Goal: Task Accomplishment & Management: Use online tool/utility

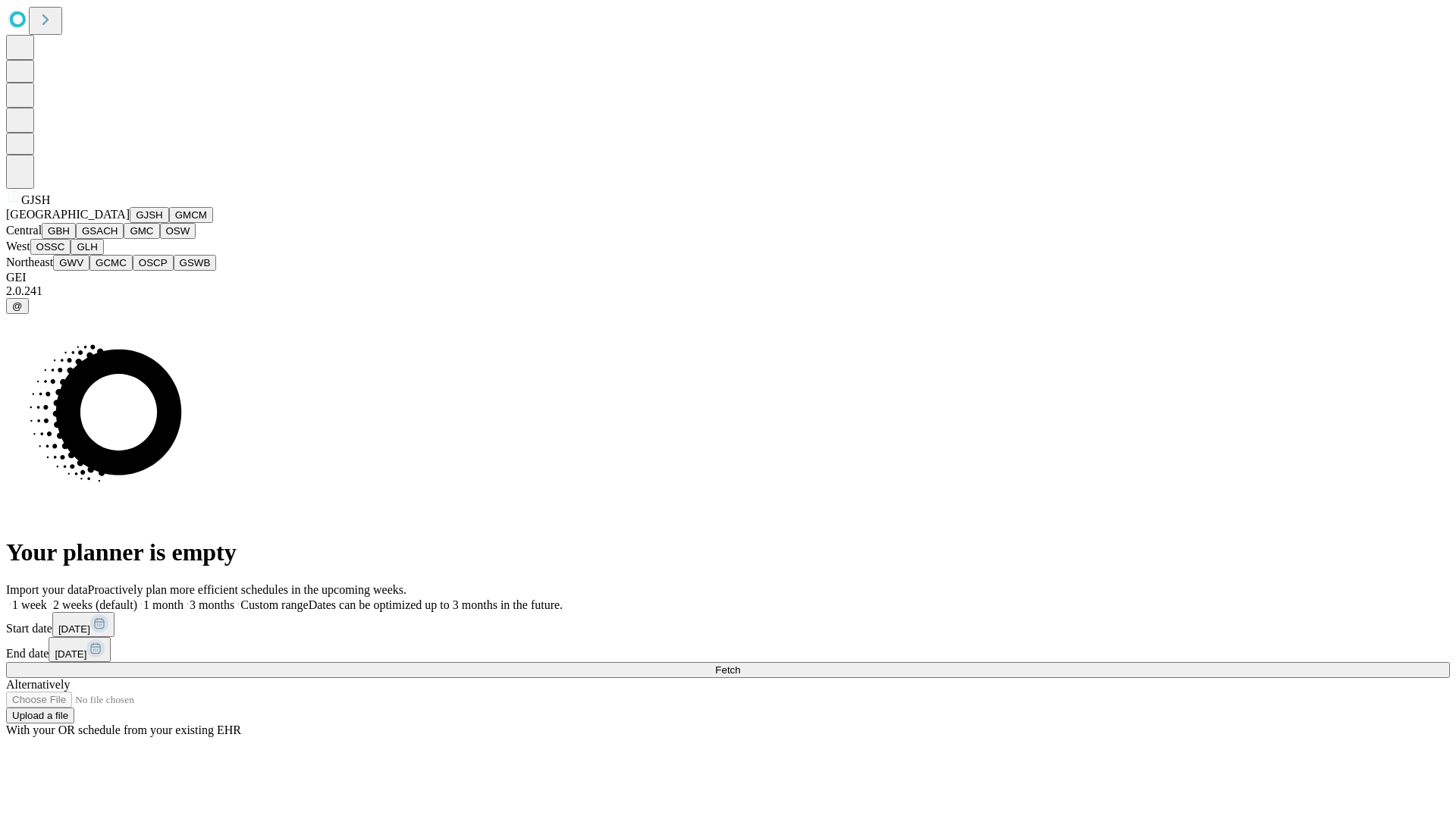
click at [129, 223] on button "GJSH" at bounding box center [149, 214] width 39 height 16
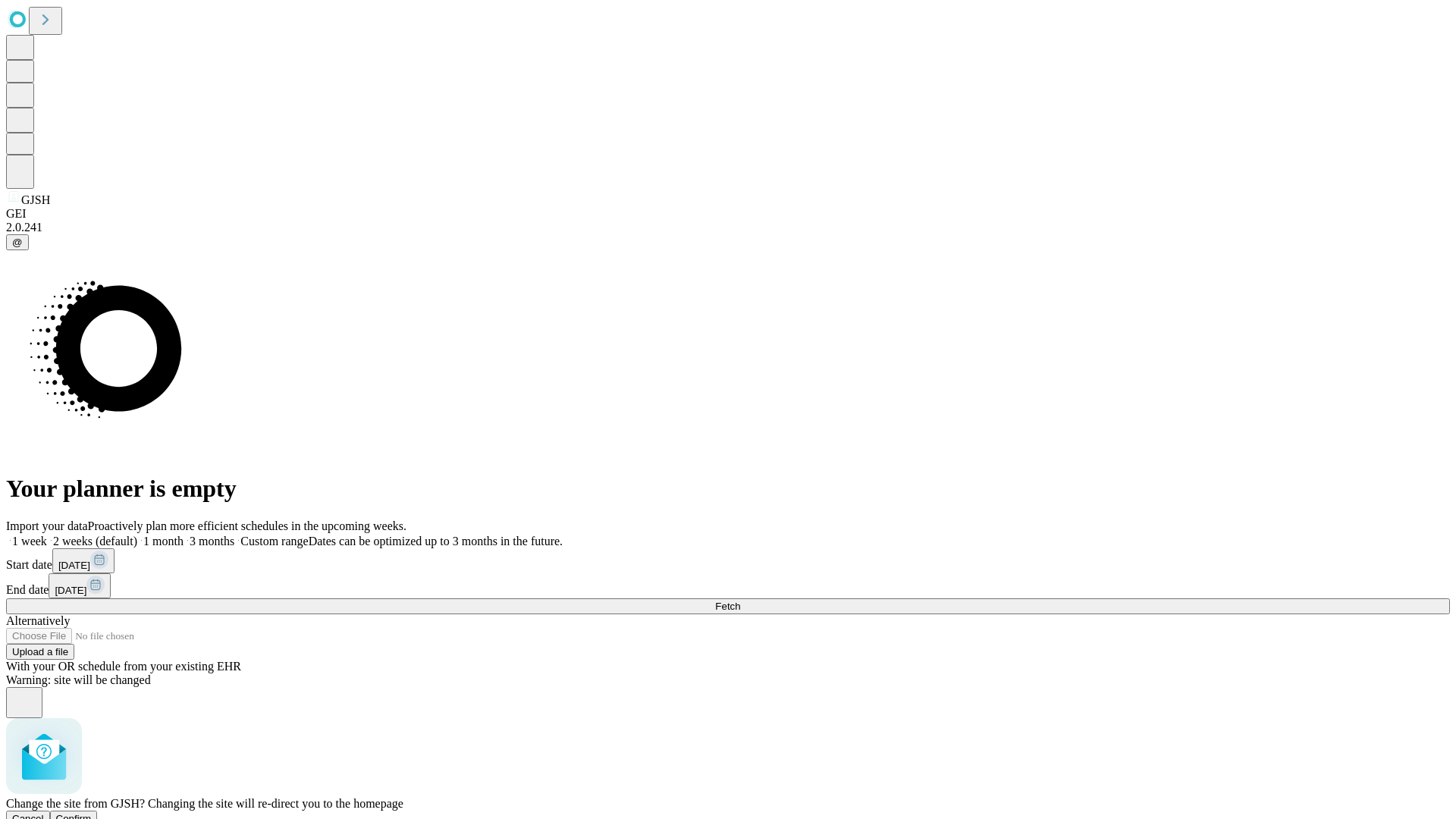
click at [92, 813] on span "Confirm" at bounding box center [73, 818] width 36 height 11
click at [47, 534] on label "1 week" at bounding box center [27, 541] width 41 height 13
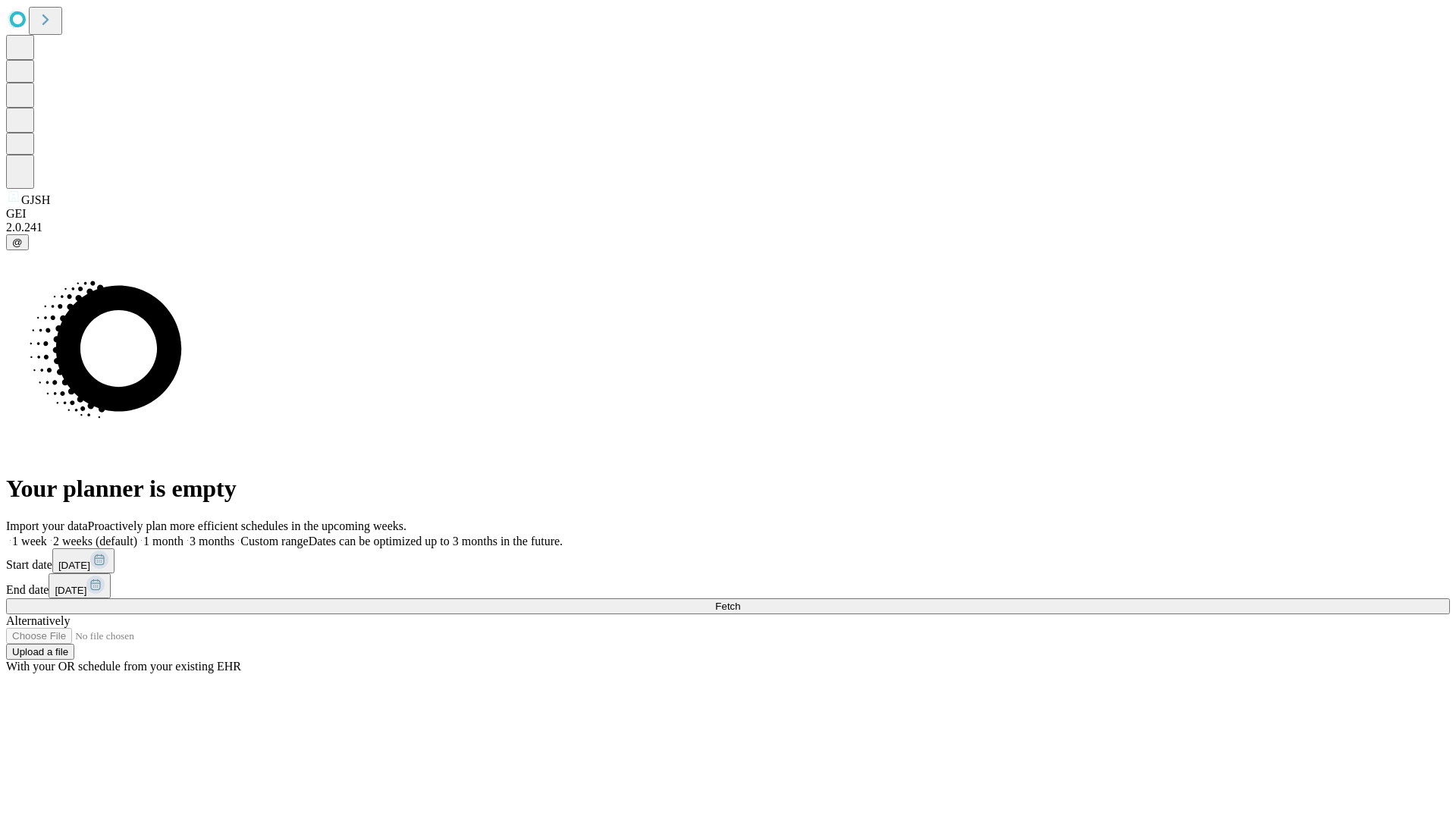
click at [740, 600] on span "Fetch" at bounding box center [727, 606] width 25 height 11
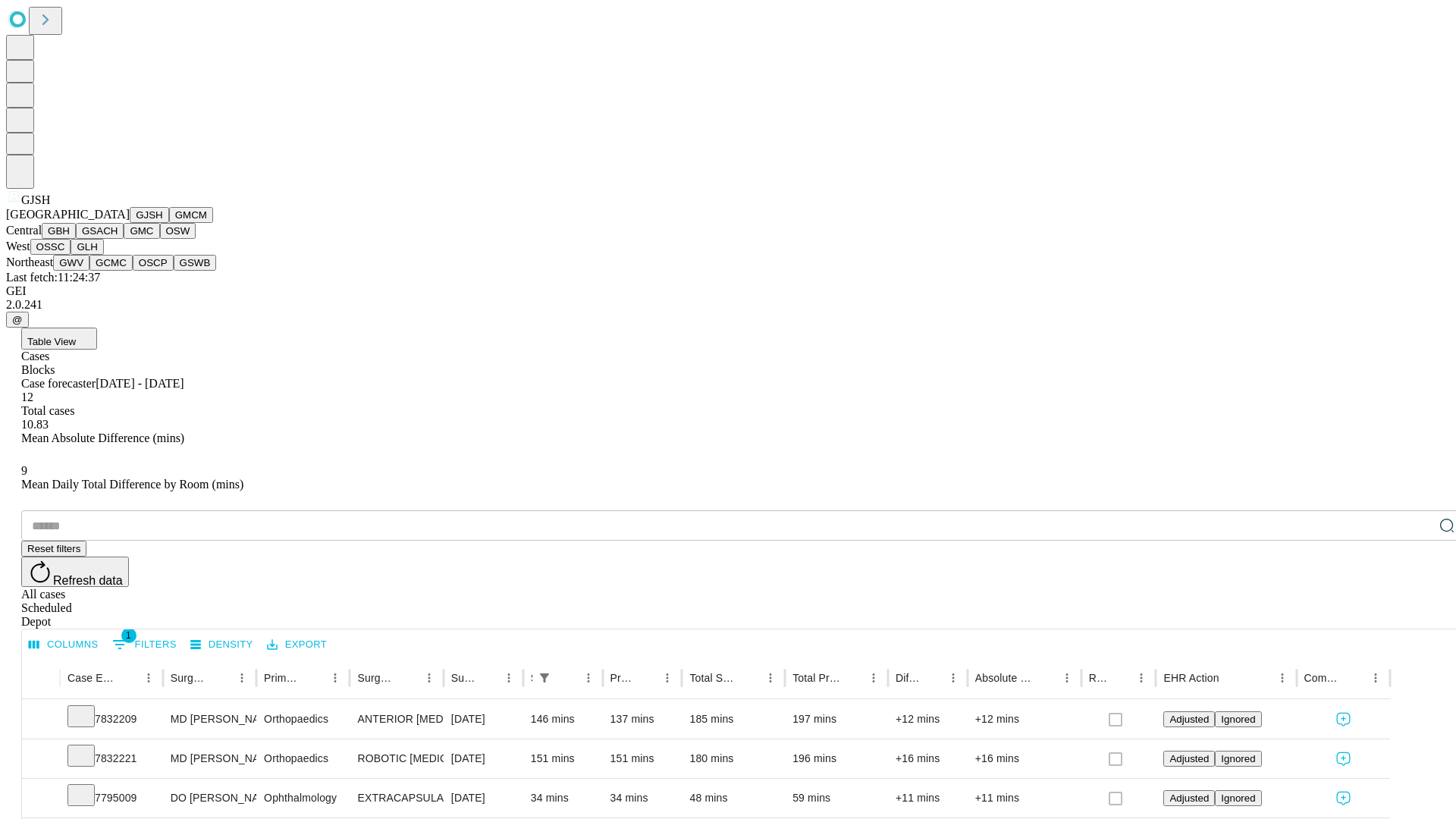
click at [169, 223] on button "GMCM" at bounding box center [191, 214] width 44 height 16
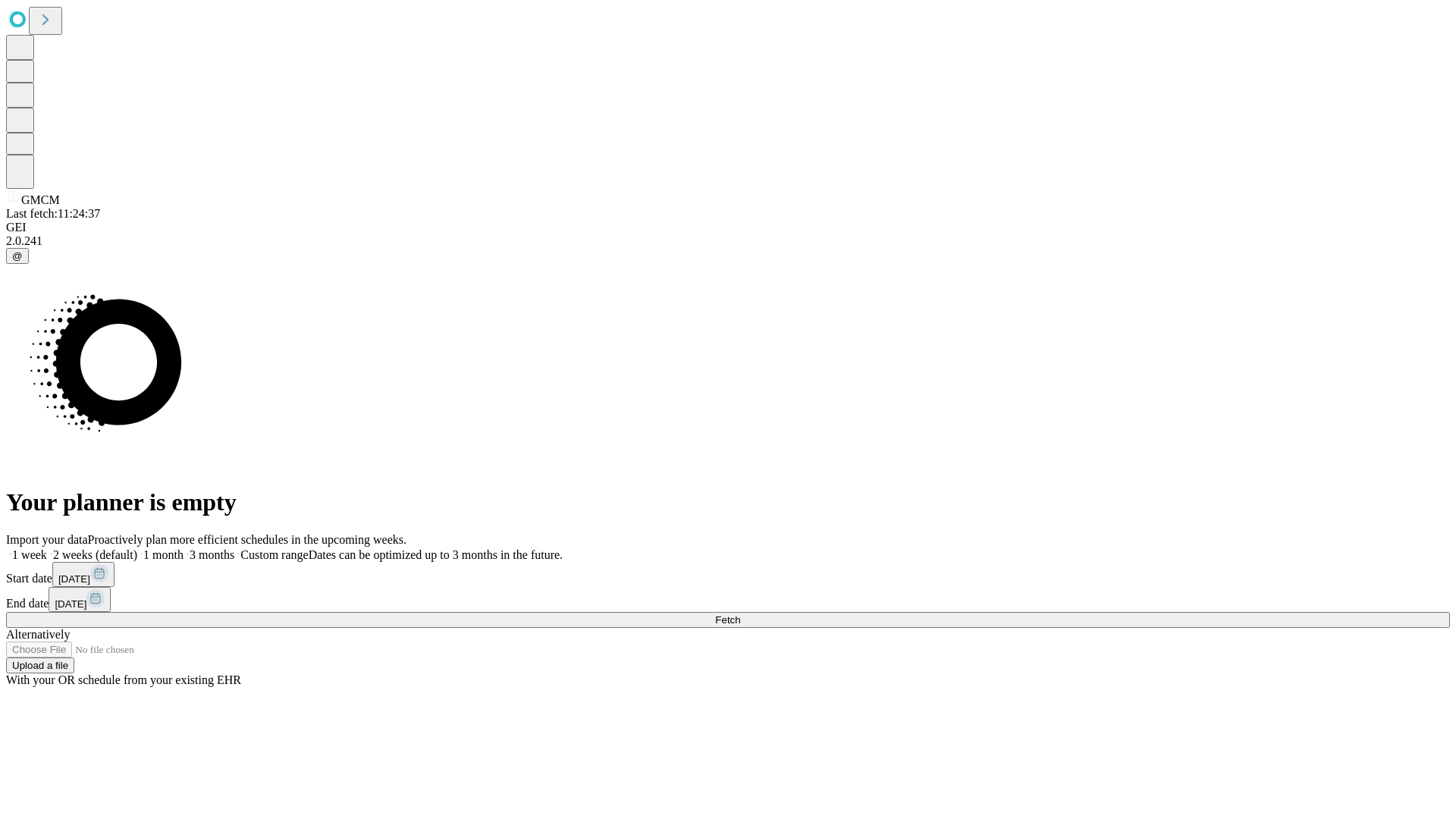
click at [47, 548] on label "1 week" at bounding box center [27, 555] width 41 height 13
click at [740, 614] on span "Fetch" at bounding box center [727, 620] width 25 height 11
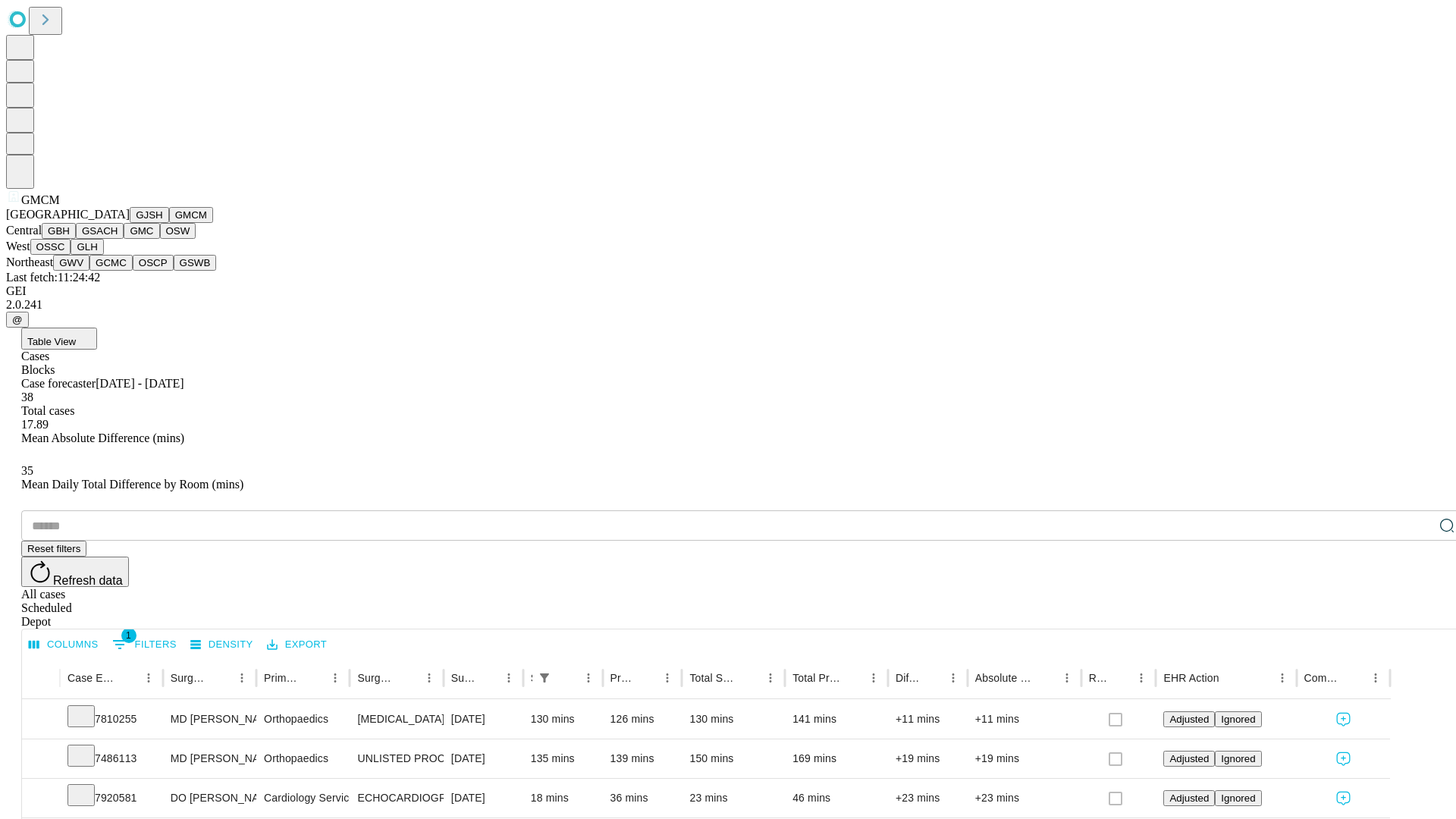
click at [76, 239] on button "GBH" at bounding box center [58, 230] width 34 height 16
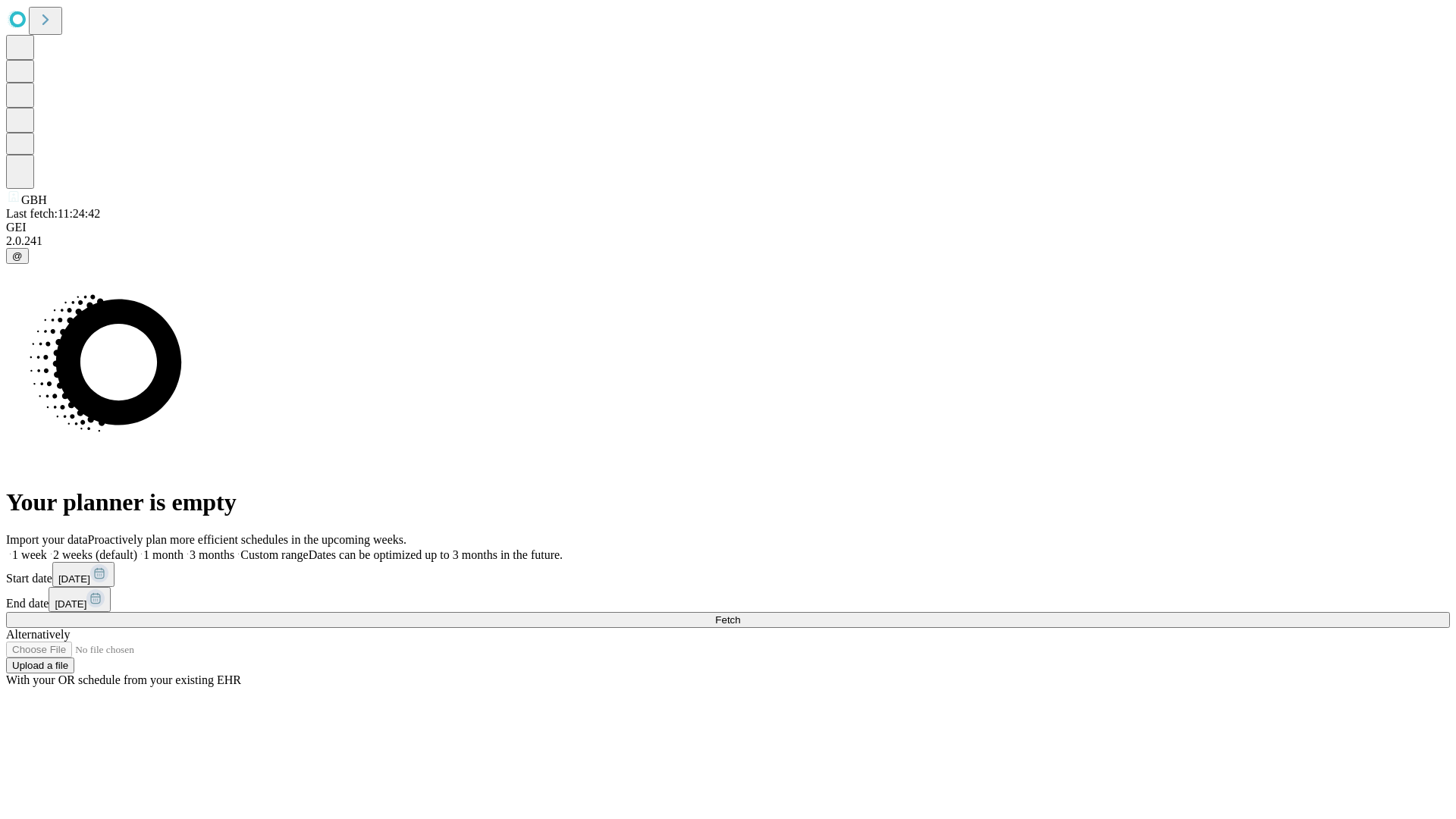
click at [740, 614] on span "Fetch" at bounding box center [727, 620] width 25 height 11
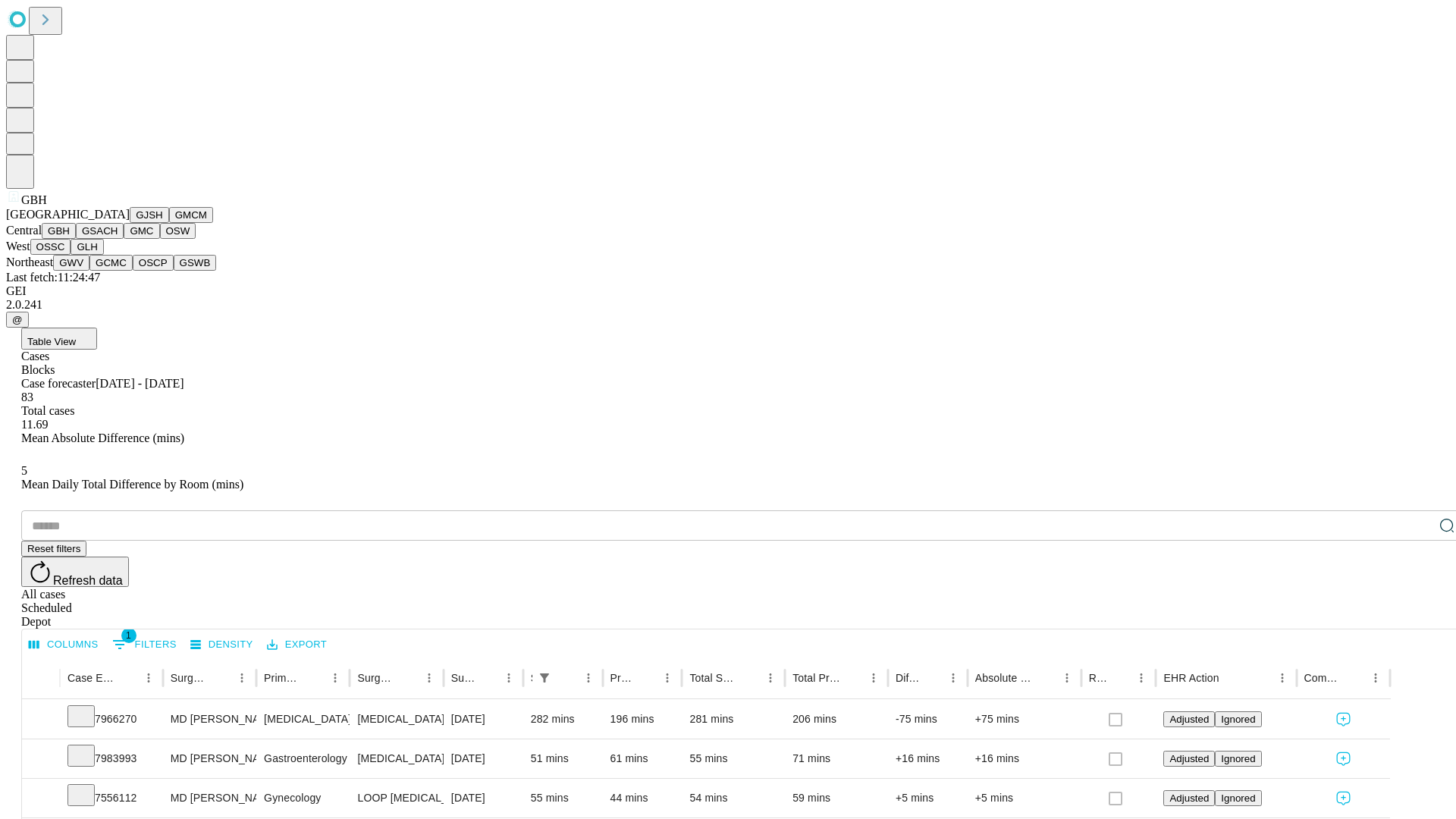
click at [118, 239] on button "GSACH" at bounding box center [100, 230] width 48 height 16
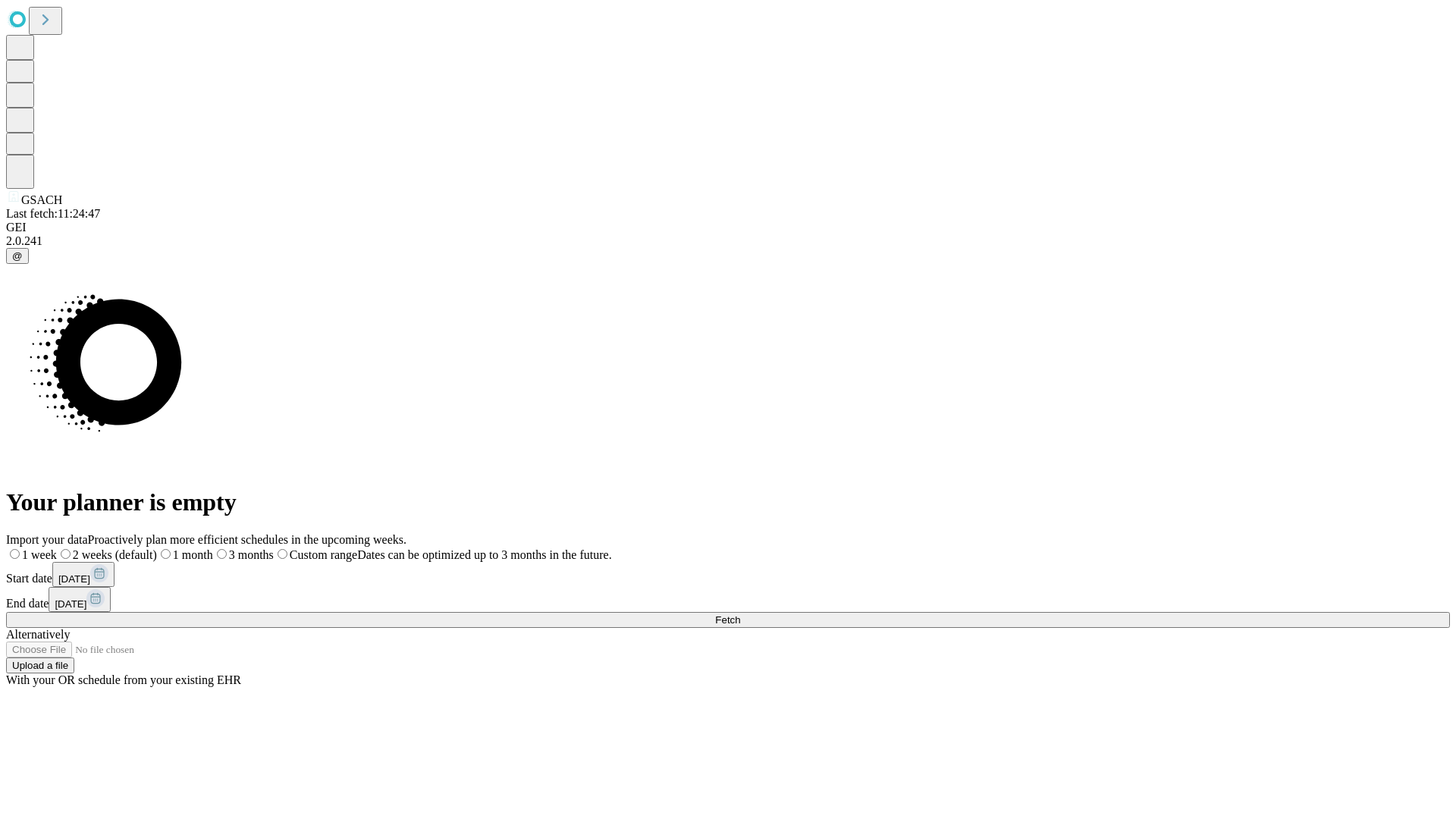
click at [57, 548] on label "1 week" at bounding box center [31, 555] width 50 height 13
click at [740, 614] on span "Fetch" at bounding box center [727, 620] width 25 height 11
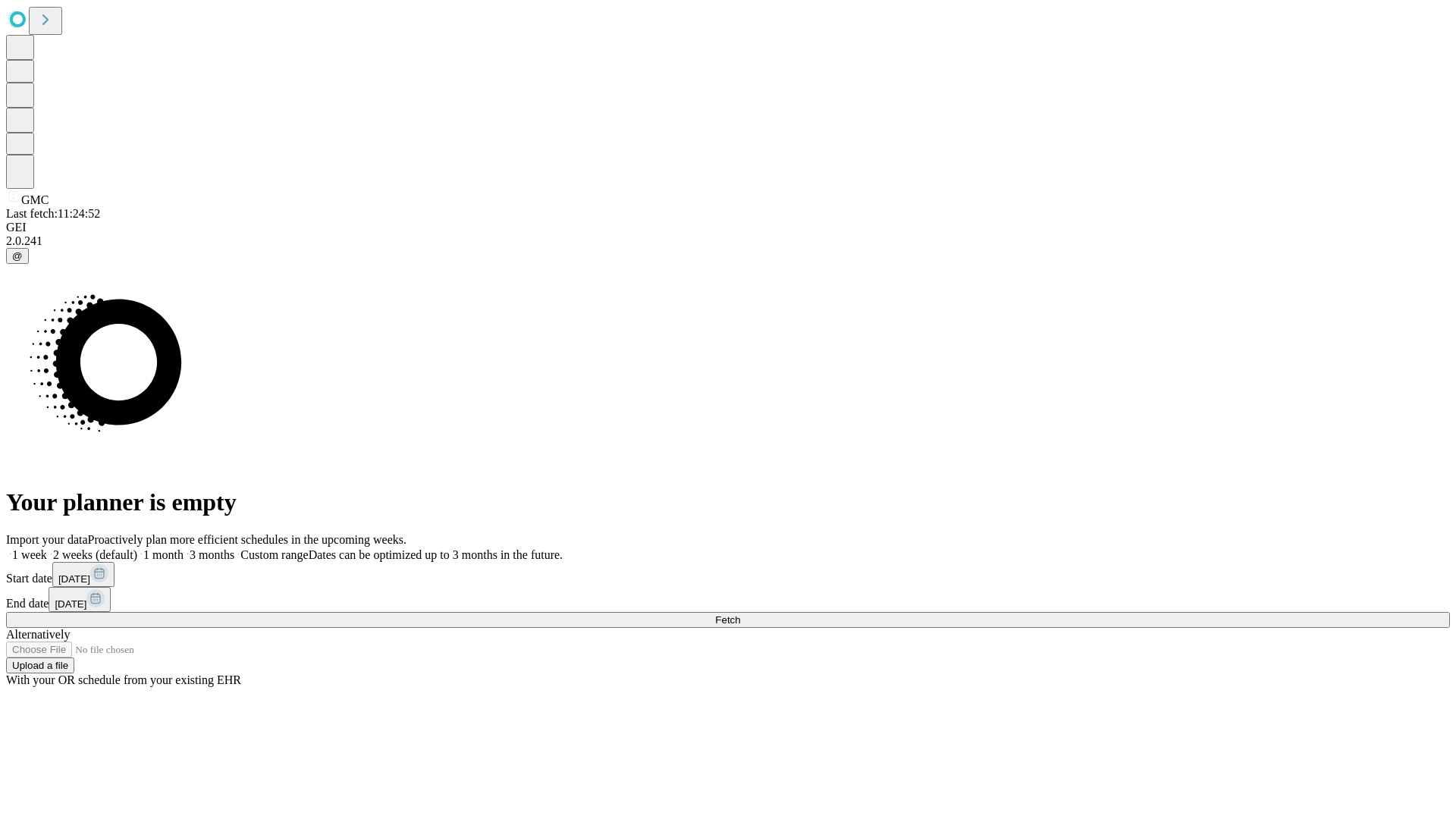
click at [47, 548] on label "1 week" at bounding box center [27, 555] width 41 height 13
click at [740, 614] on span "Fetch" at bounding box center [727, 620] width 25 height 11
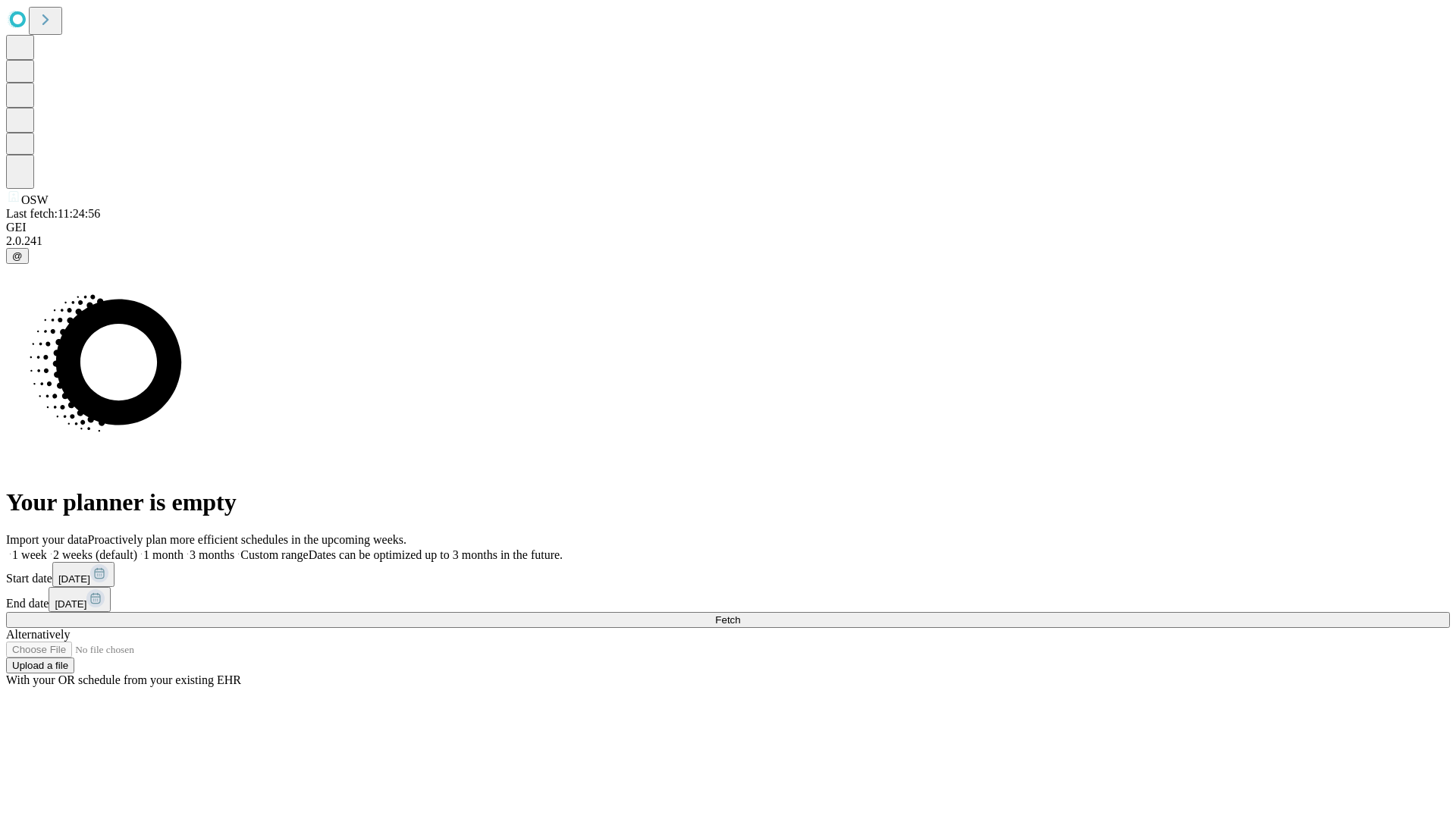
click at [47, 548] on label "1 week" at bounding box center [27, 555] width 41 height 13
click at [740, 614] on span "Fetch" at bounding box center [727, 620] width 25 height 11
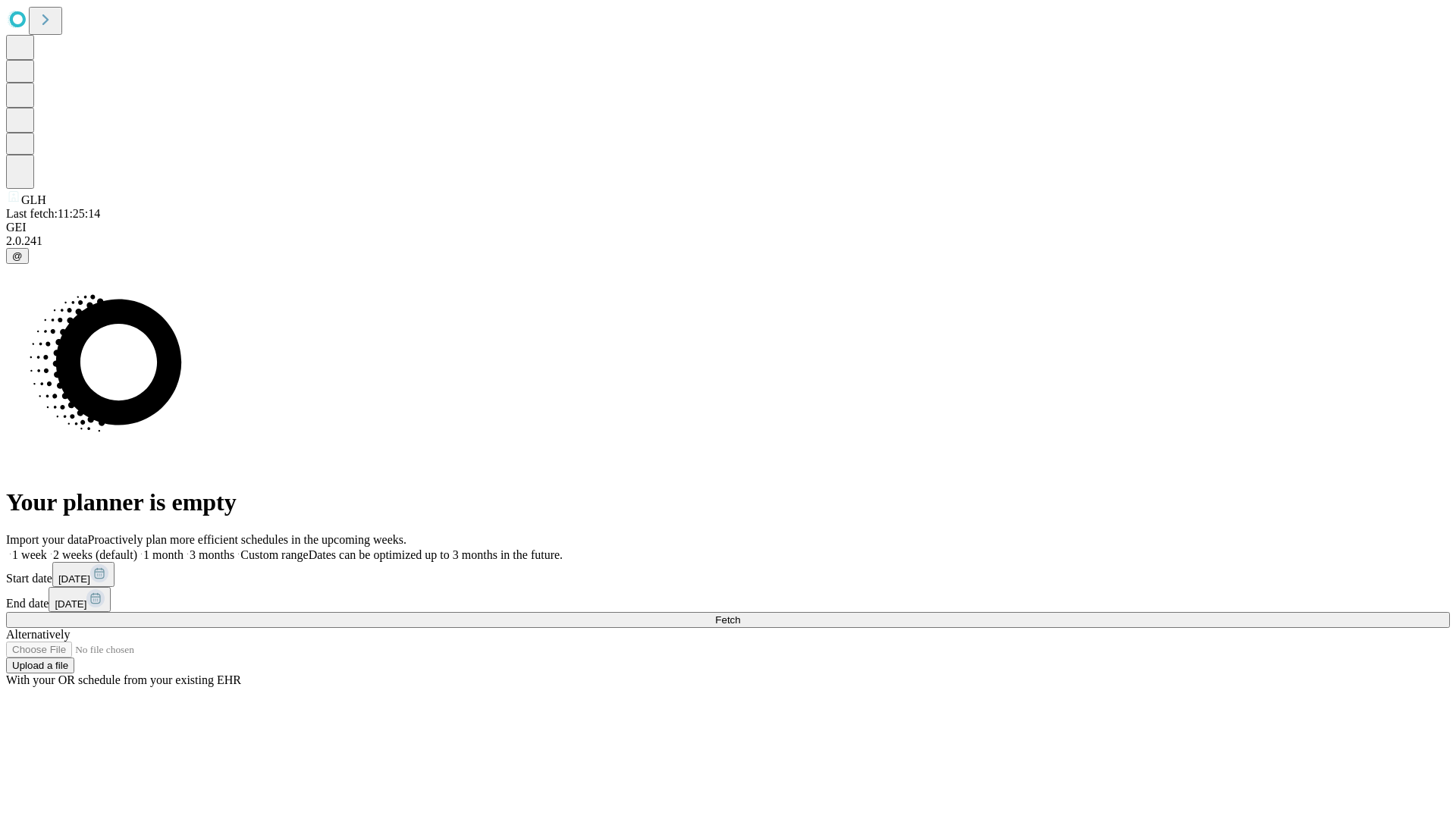
click at [47, 548] on label "1 week" at bounding box center [27, 555] width 41 height 13
click at [740, 614] on span "Fetch" at bounding box center [727, 620] width 25 height 11
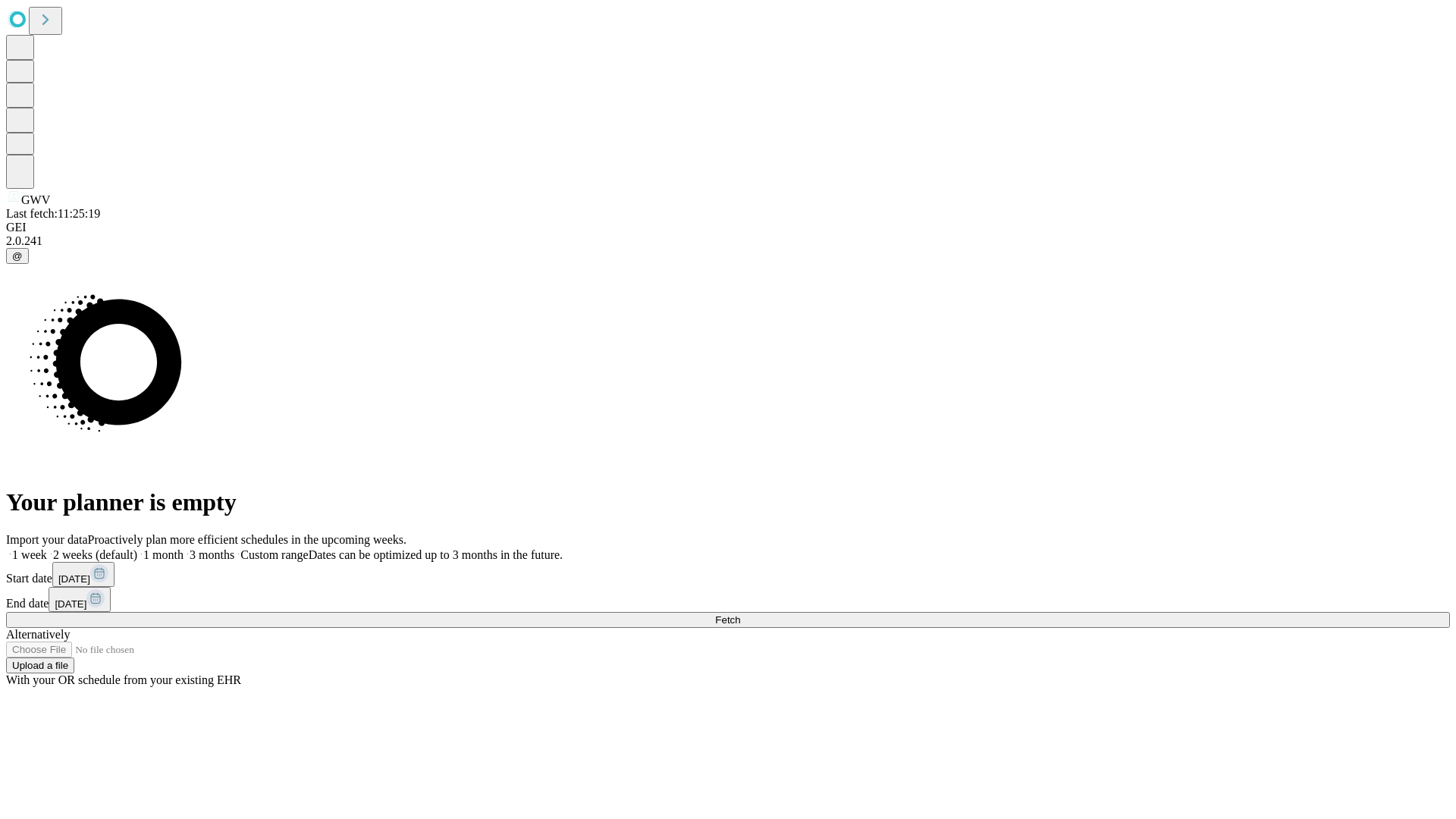
click at [740, 614] on span "Fetch" at bounding box center [727, 620] width 25 height 11
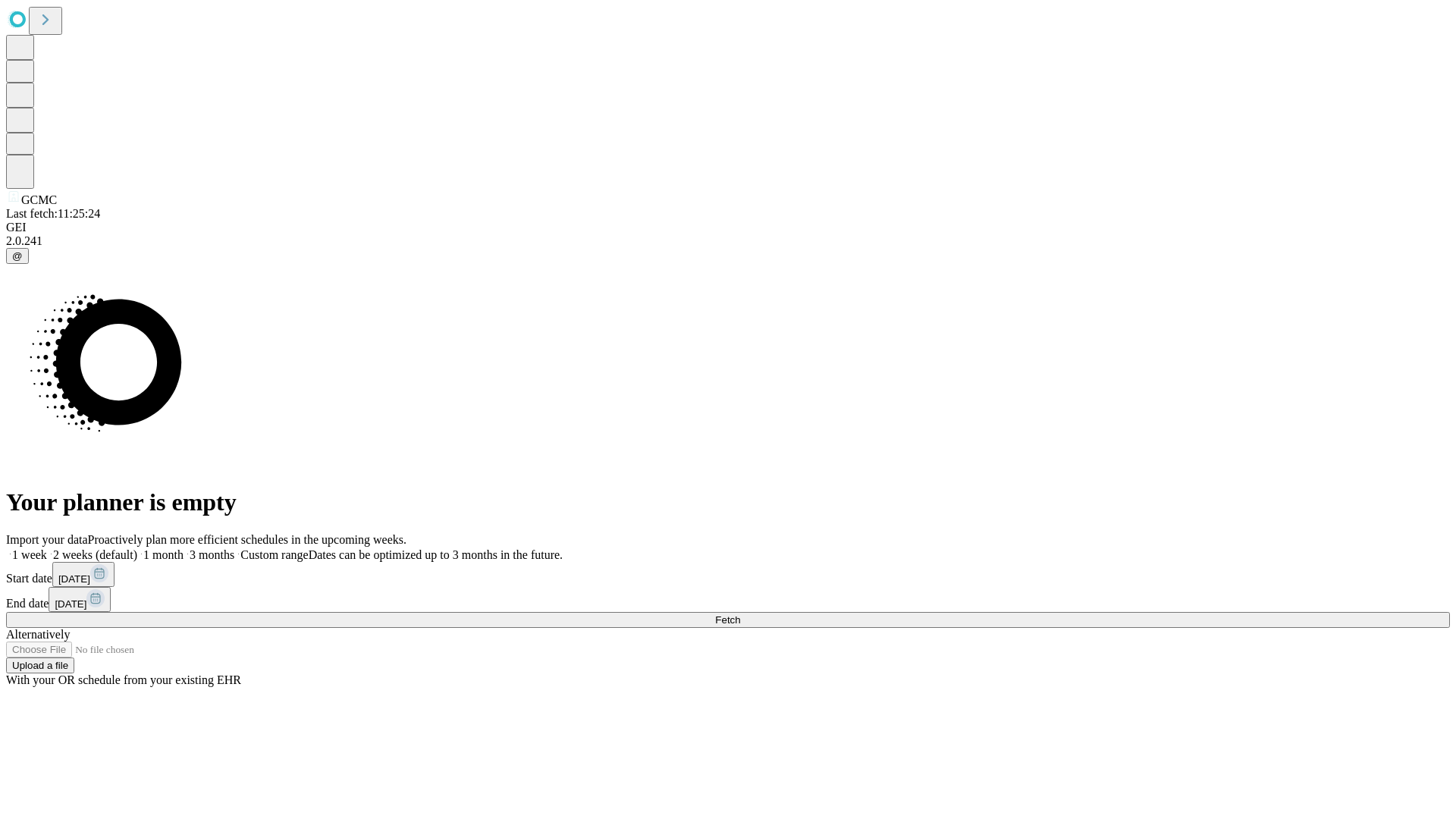
click at [47, 548] on label "1 week" at bounding box center [27, 555] width 41 height 13
click at [740, 614] on span "Fetch" at bounding box center [727, 620] width 25 height 11
